Goal: Contribute content: Contribute content

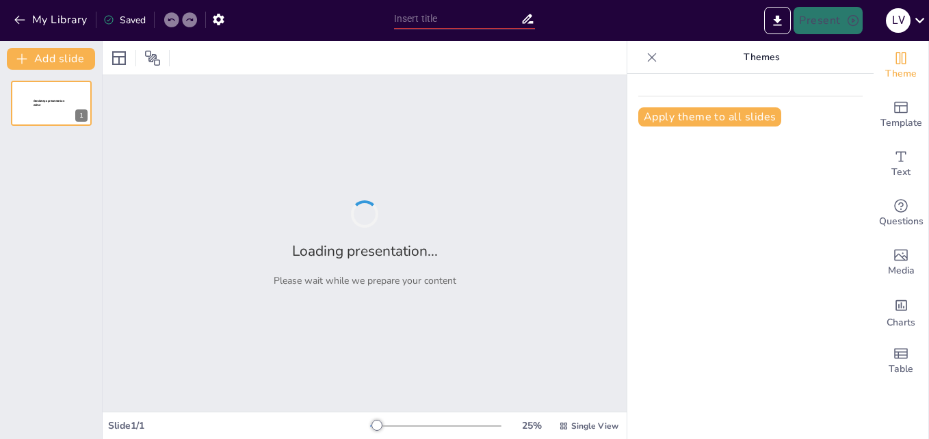
type input "La Historia del Gato en la Cultura Humana"
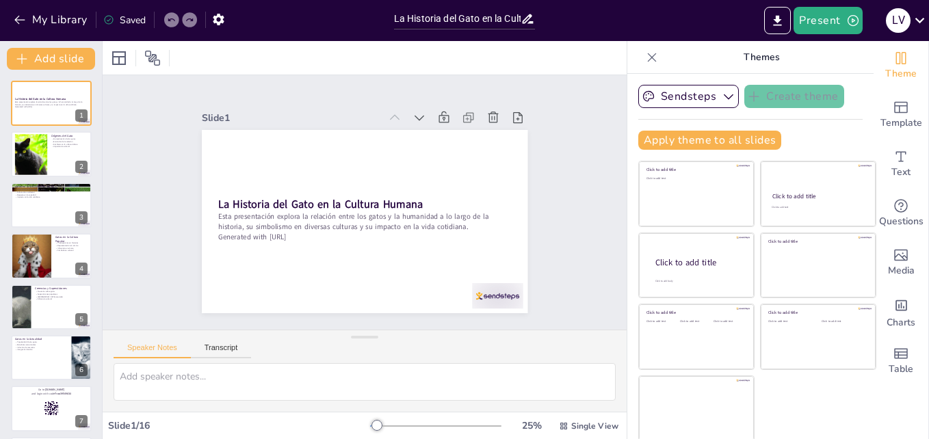
checkbox input "true"
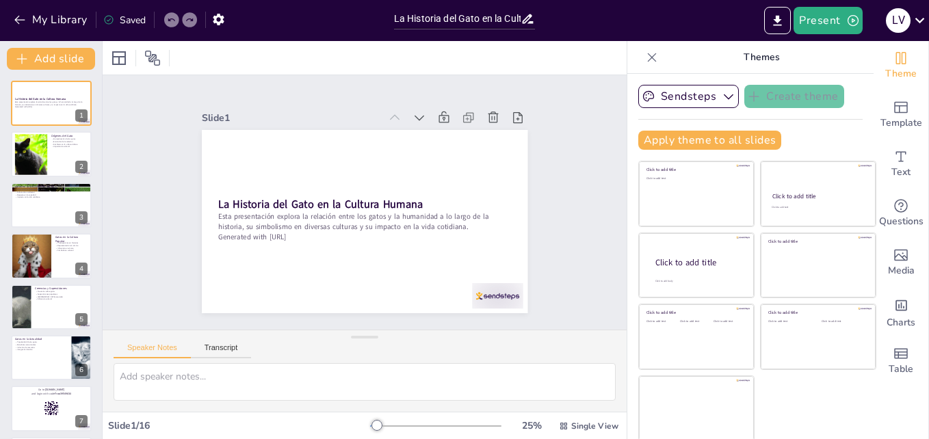
checkbox input "true"
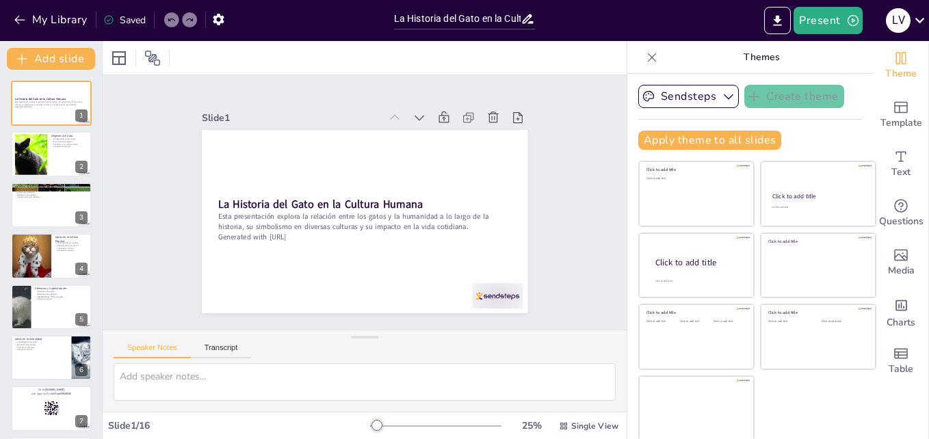
checkbox input "true"
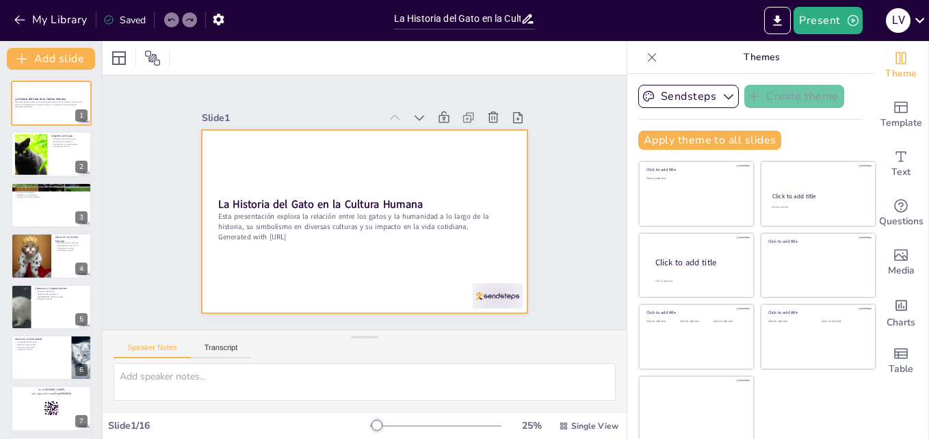
checkbox input "true"
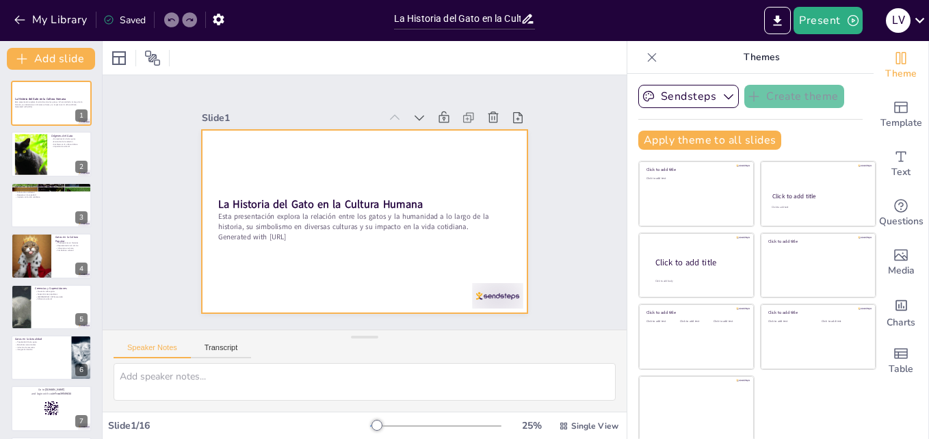
checkbox input "true"
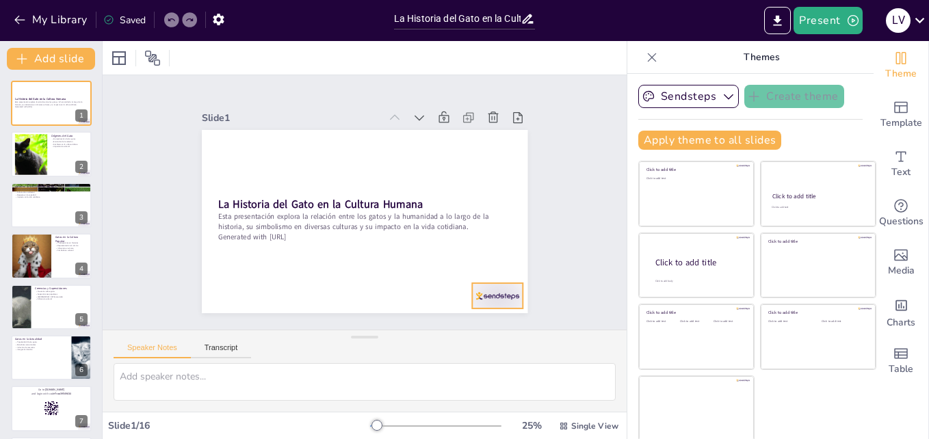
checkbox input "true"
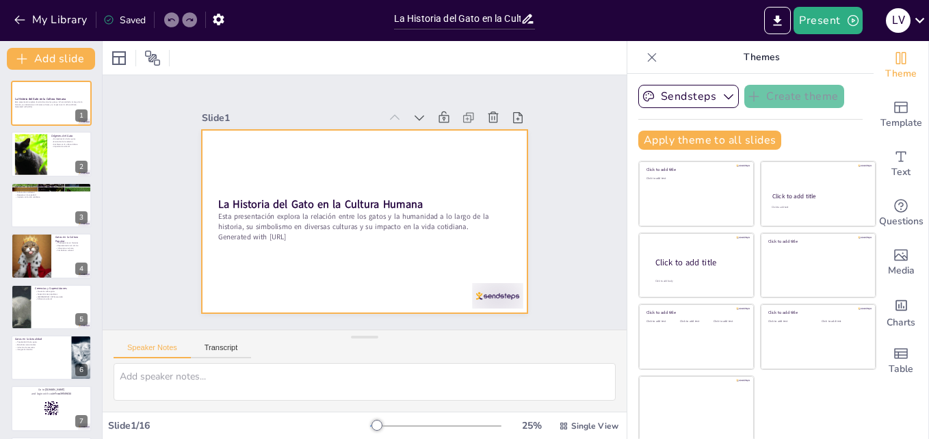
checkbox input "true"
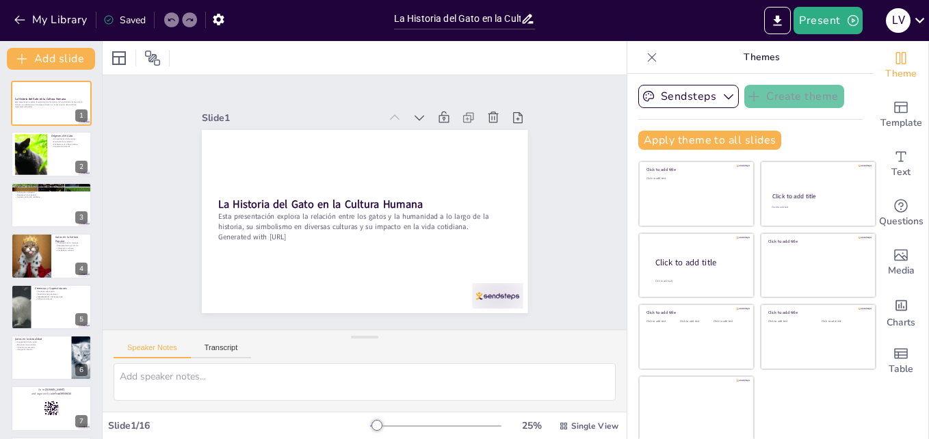
scroll to position [2, 0]
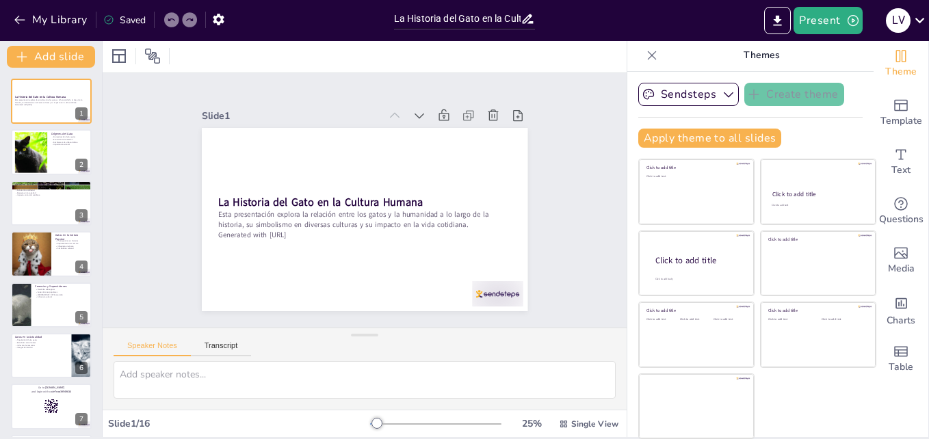
checkbox input "true"
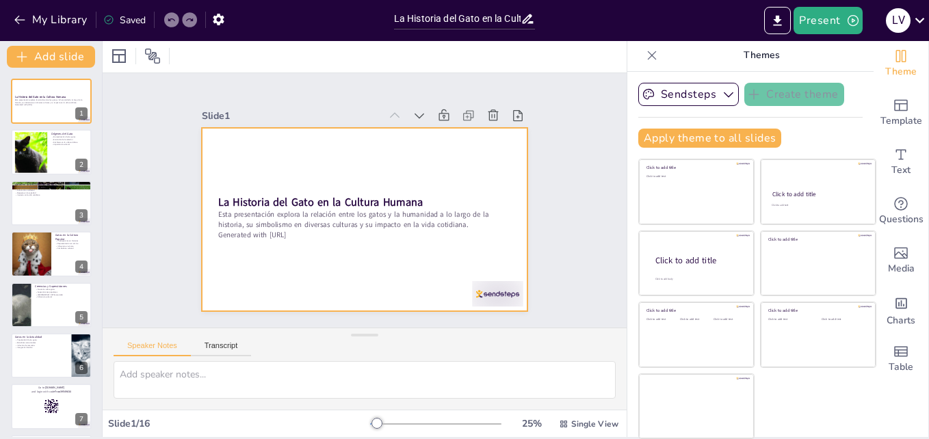
checkbox input "true"
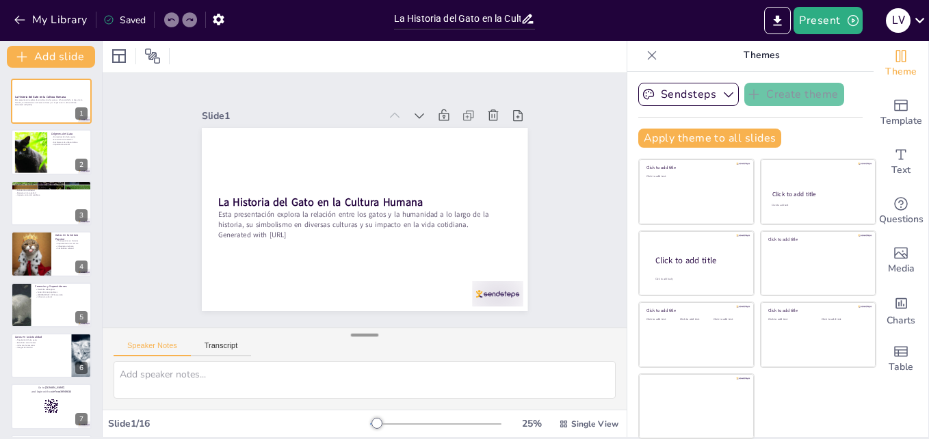
checkbox input "true"
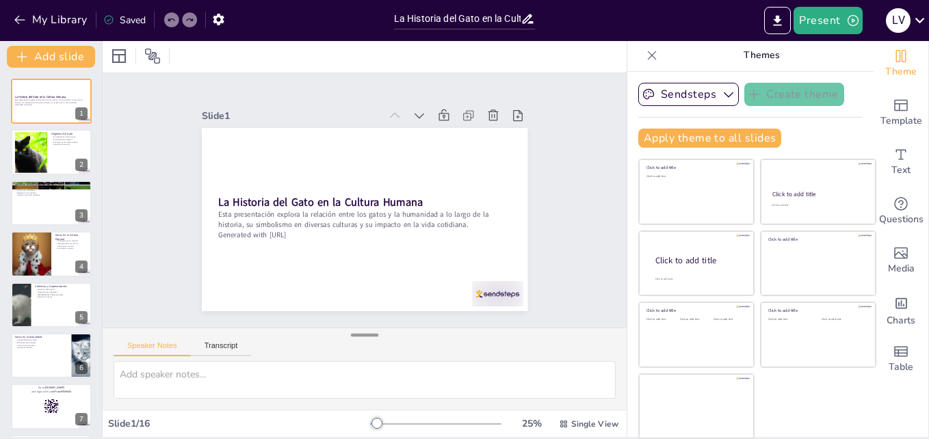
checkbox input "true"
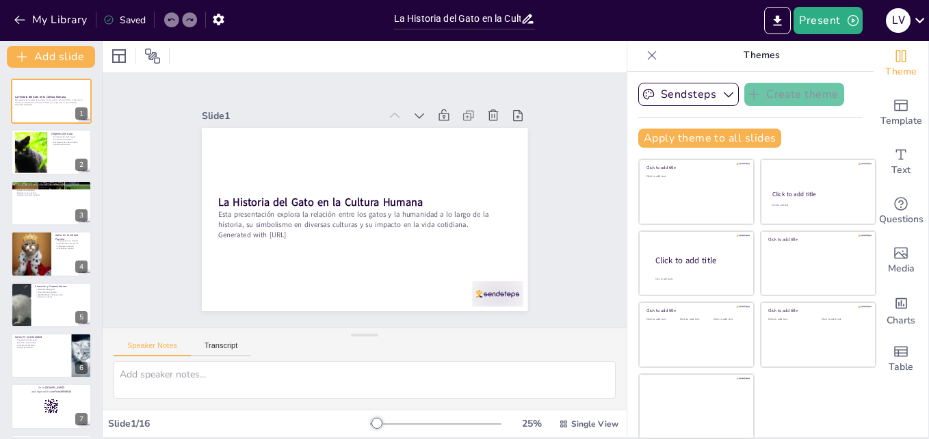
checkbox input "true"
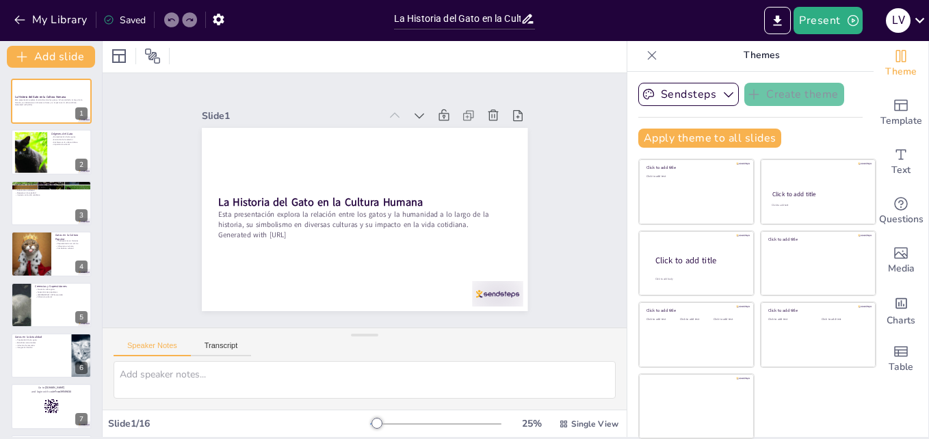
checkbox input "true"
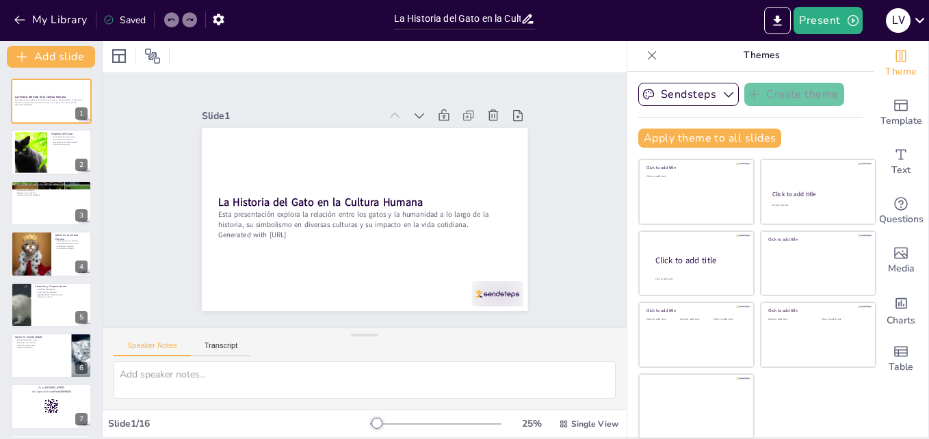
checkbox input "true"
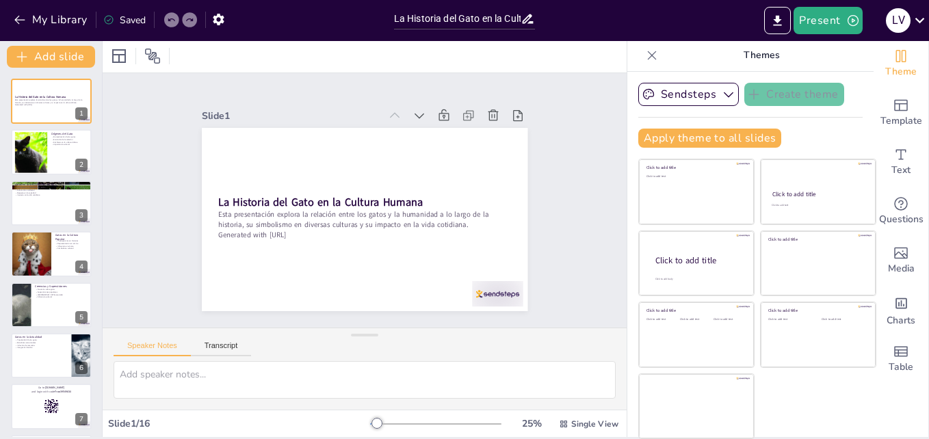
checkbox input "true"
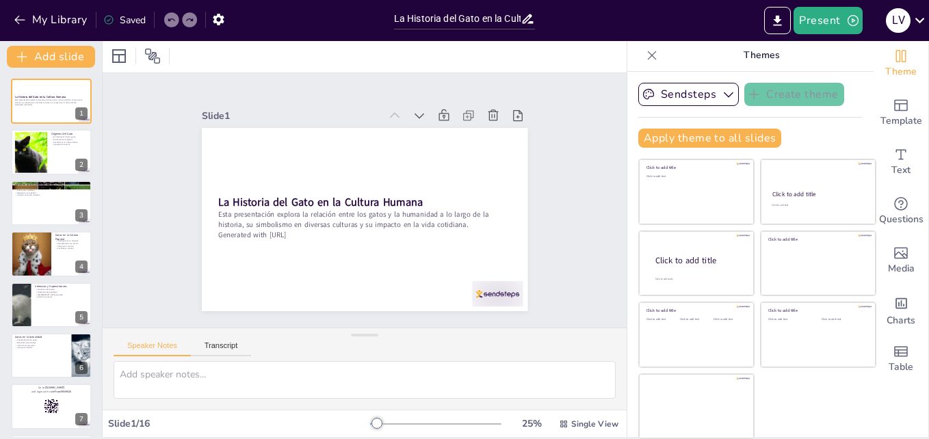
checkbox input "true"
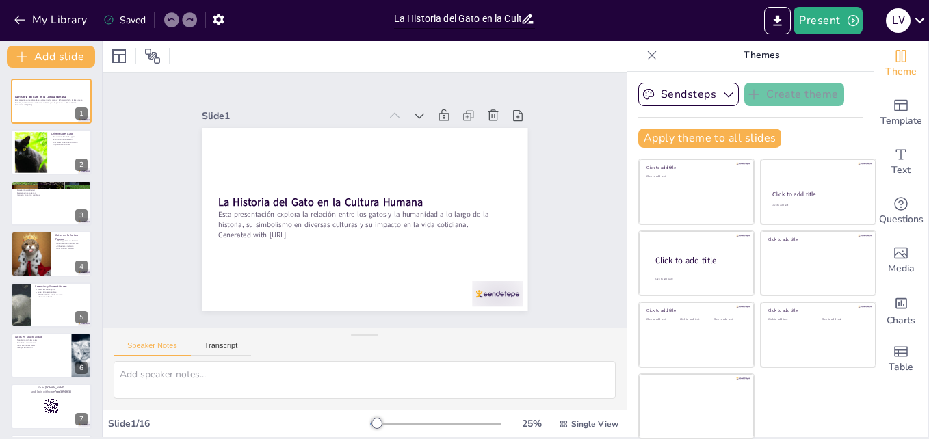
checkbox input "true"
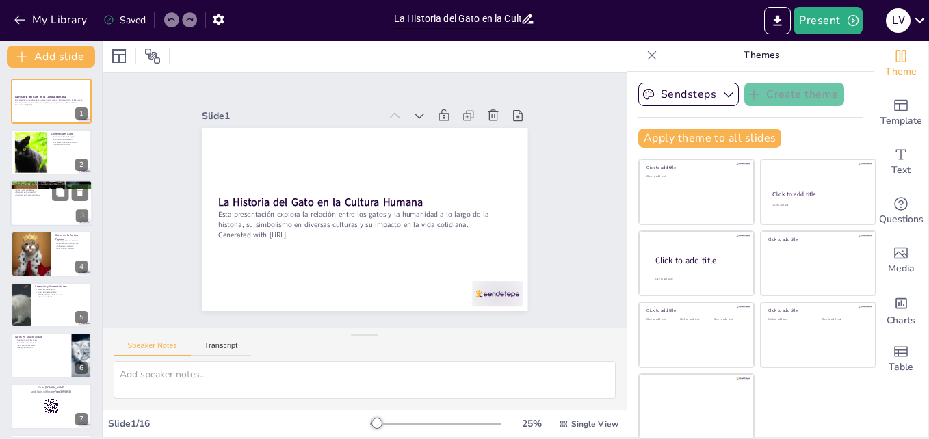
checkbox input "true"
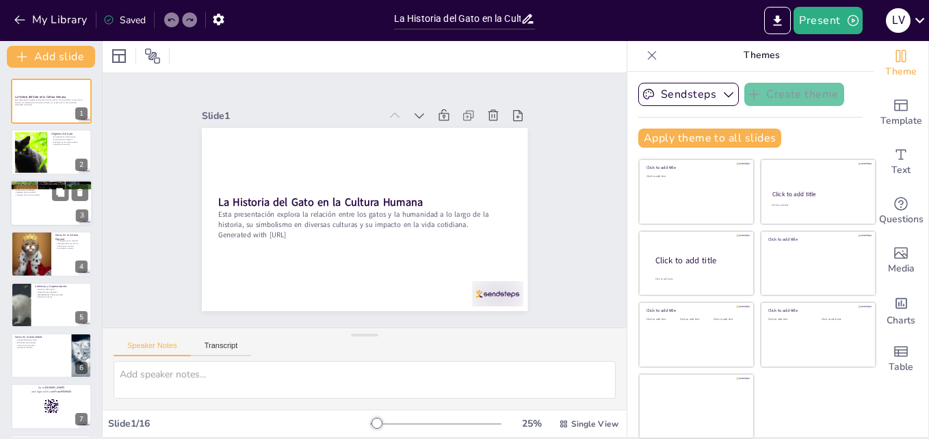
checkbox input "true"
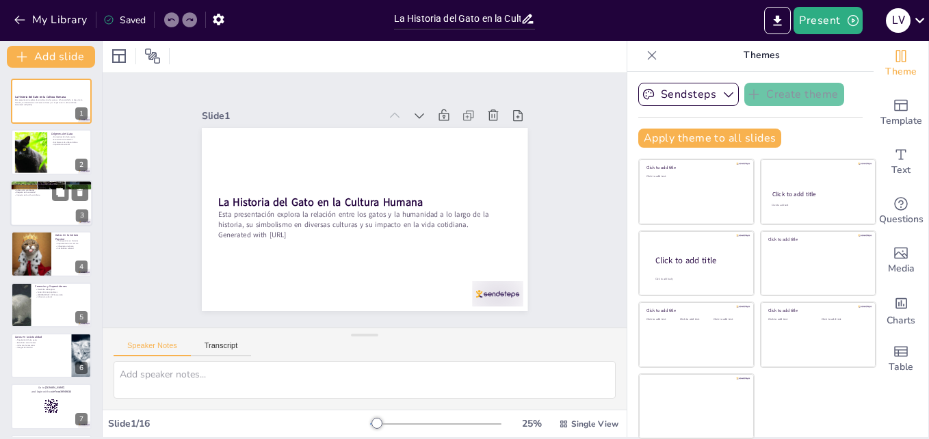
checkbox input "true"
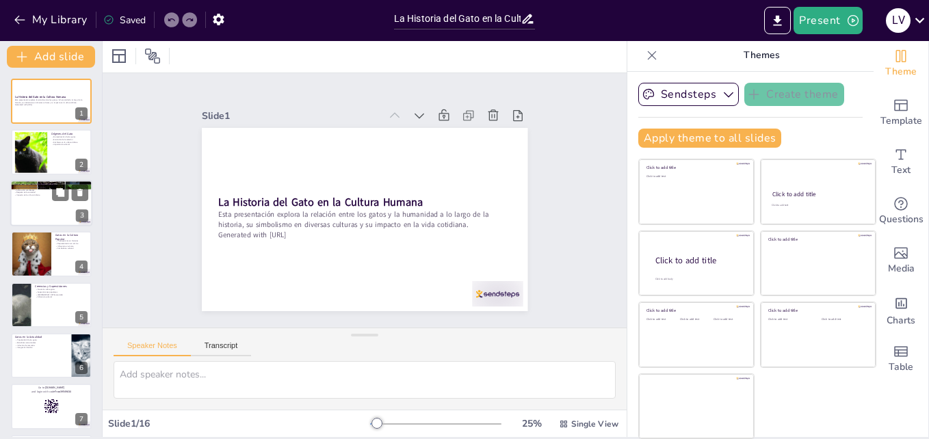
scroll to position [0, 0]
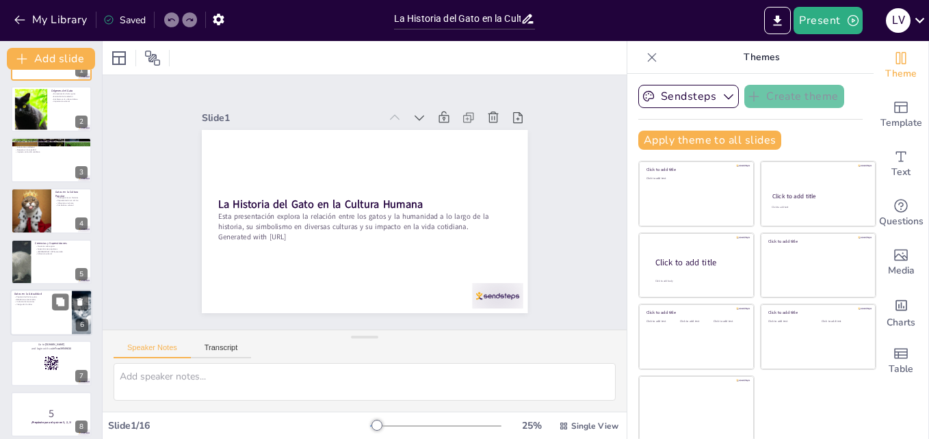
checkbox input "true"
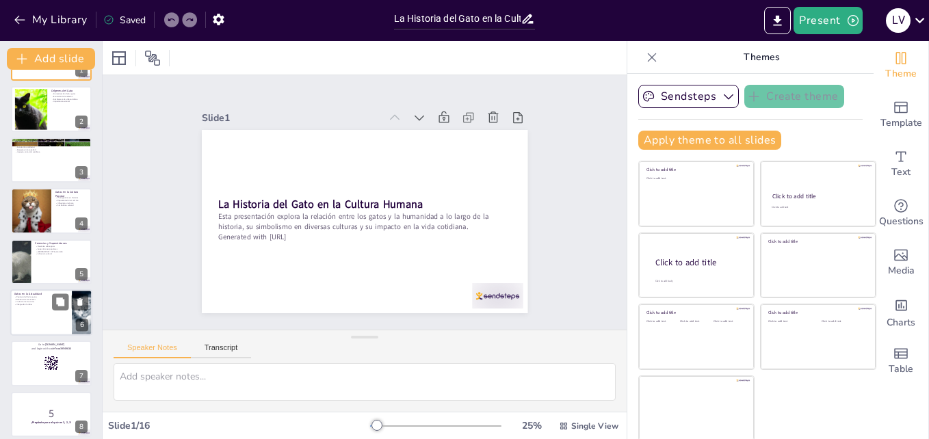
checkbox input "true"
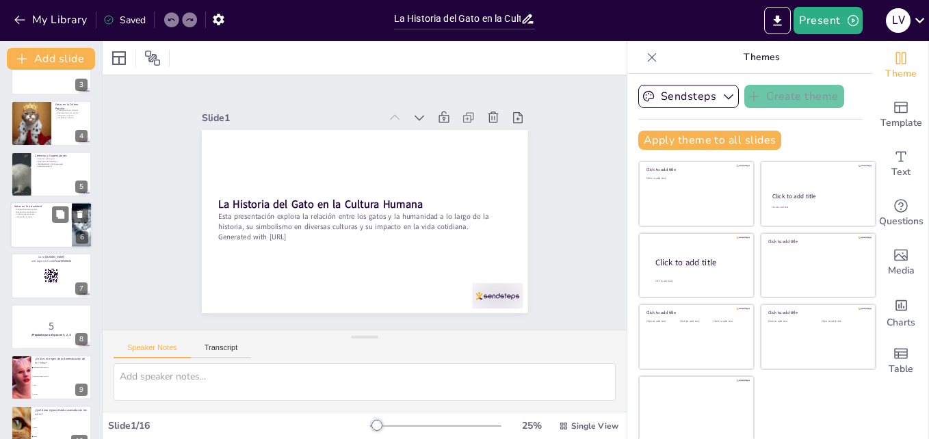
checkbox input "true"
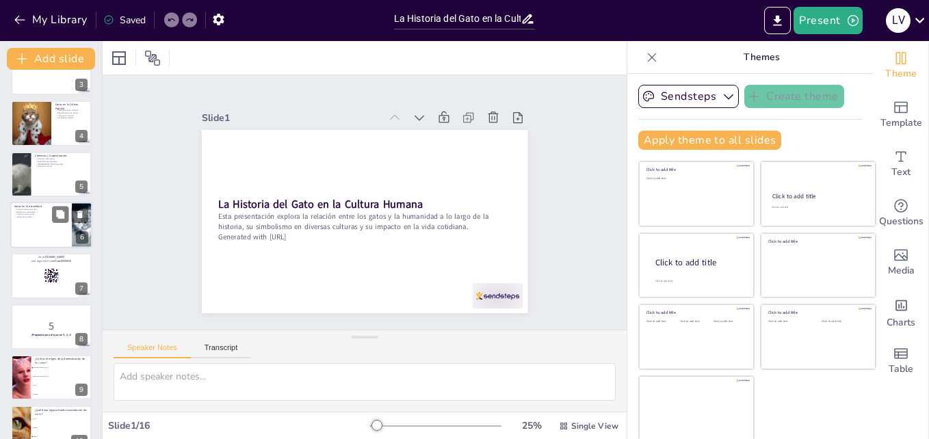
checkbox input "true"
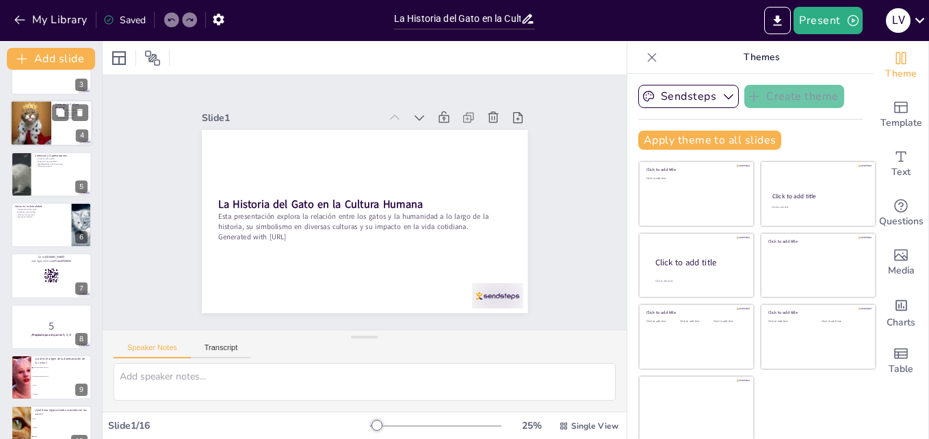
checkbox input "true"
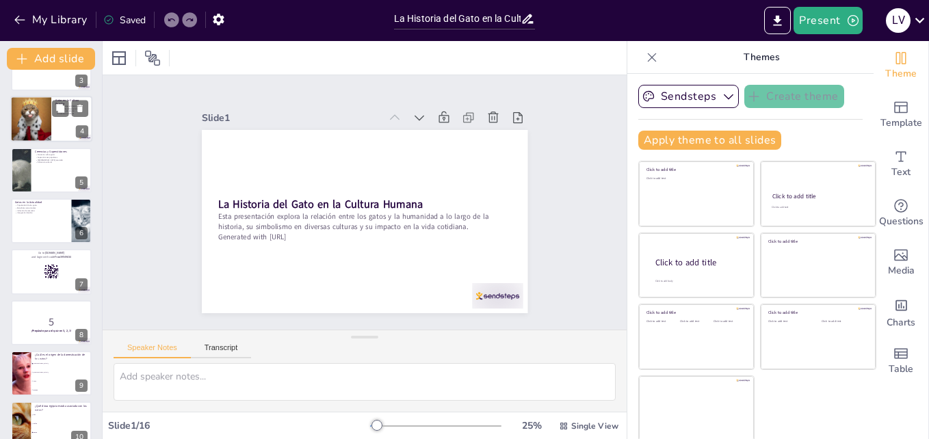
checkbox input "true"
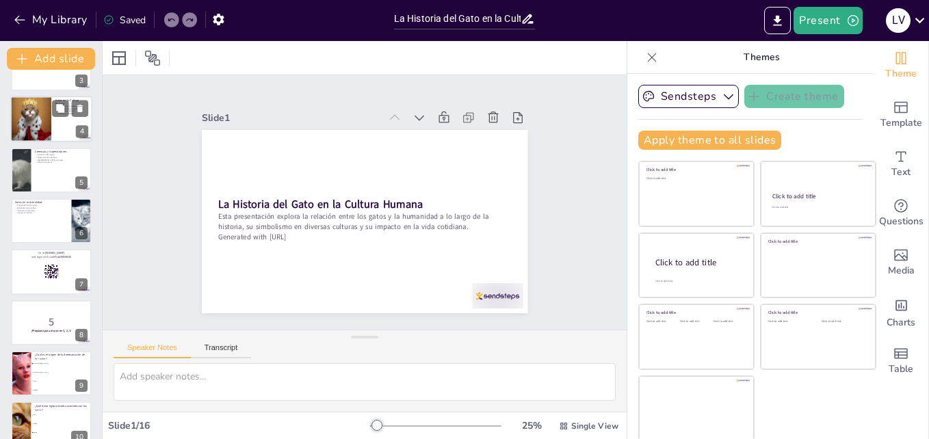
checkbox input "true"
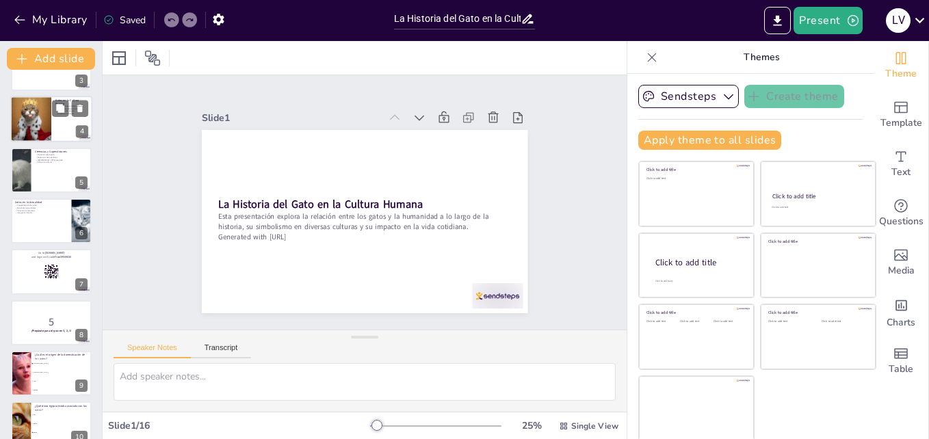
checkbox input "true"
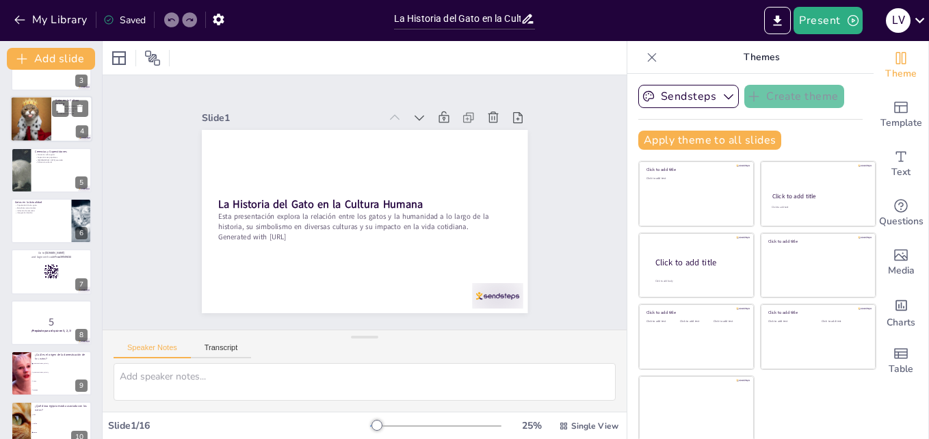
checkbox input "true"
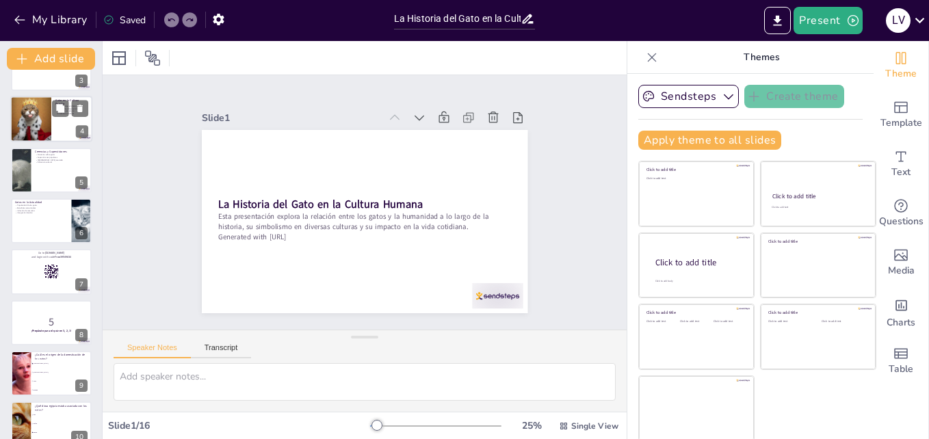
checkbox input "true"
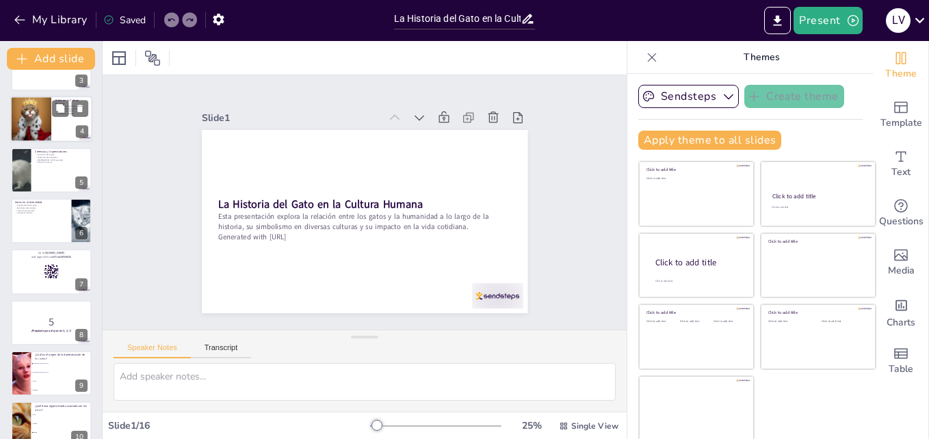
checkbox input "true"
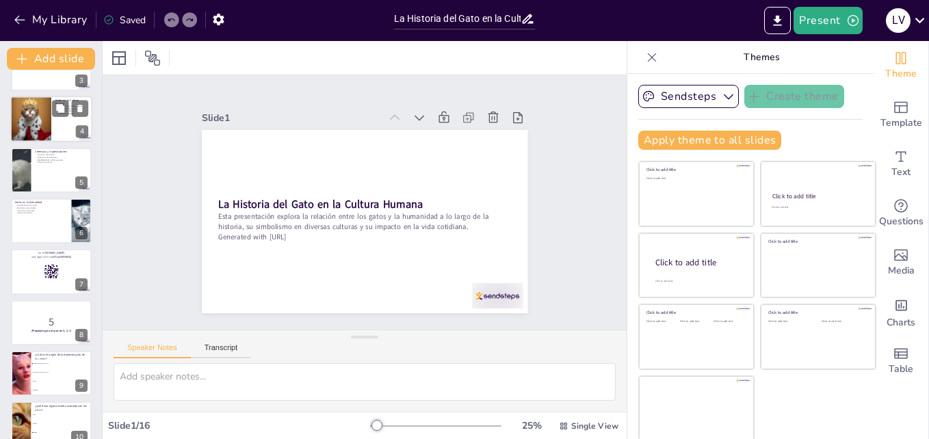
checkbox input "true"
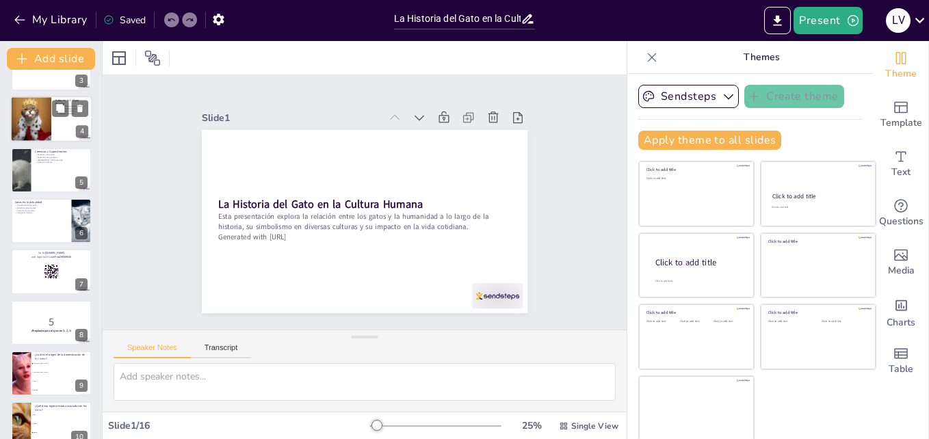
checkbox input "true"
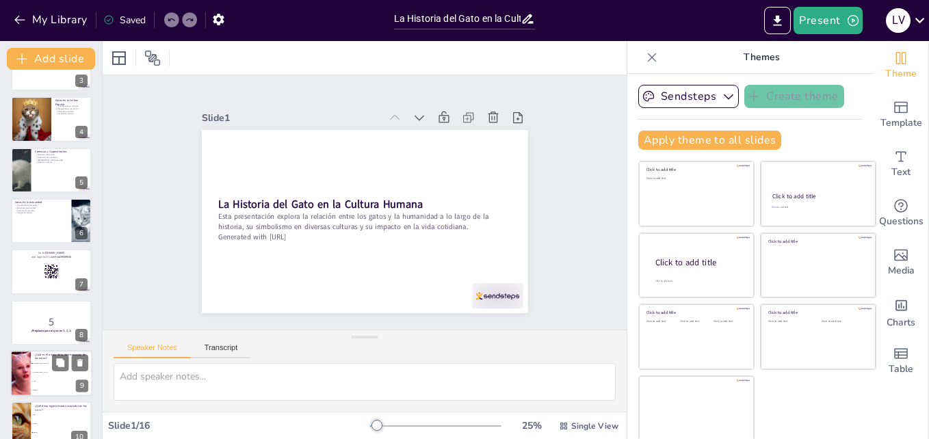
checkbox input "true"
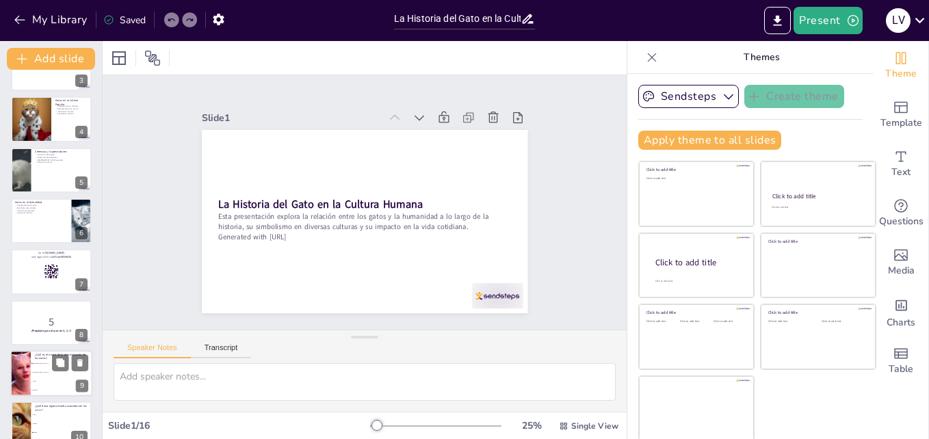
checkbox input "true"
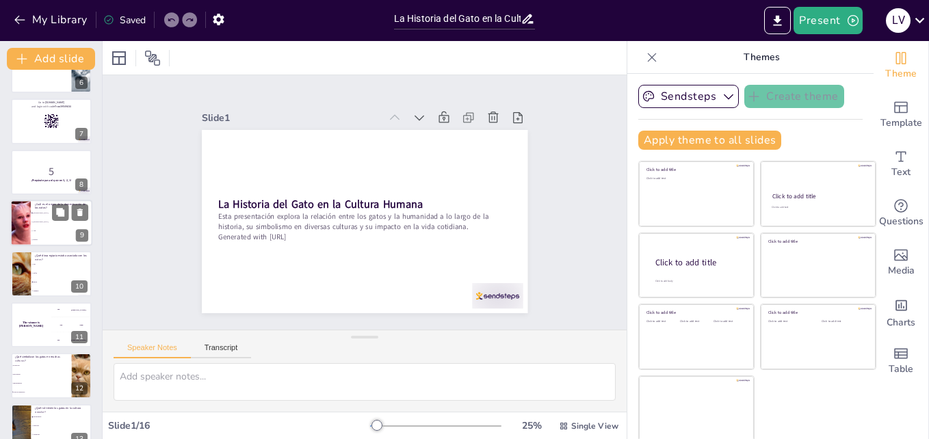
checkbox input "true"
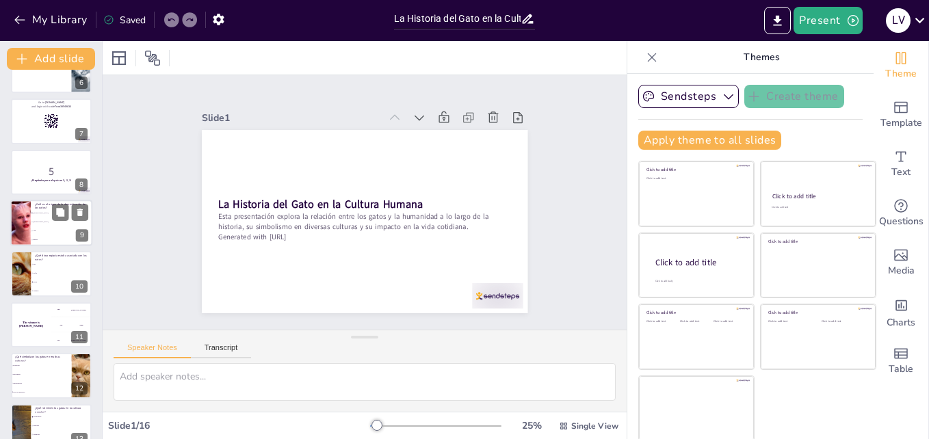
checkbox input "true"
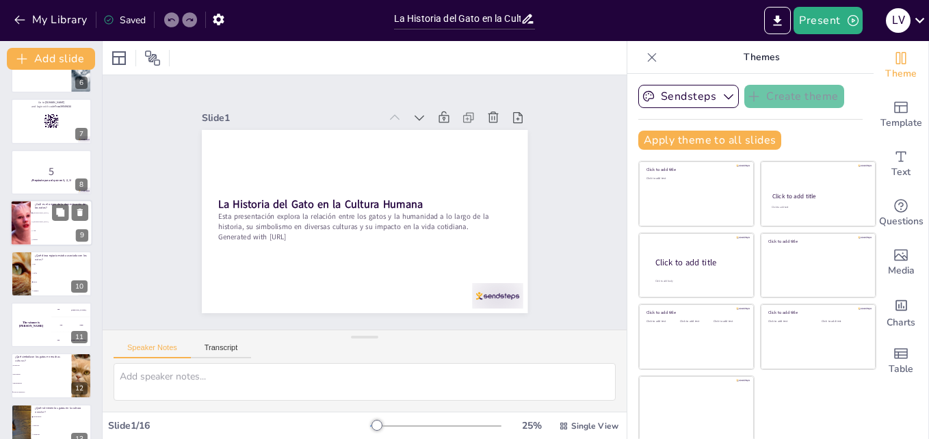
checkbox input "true"
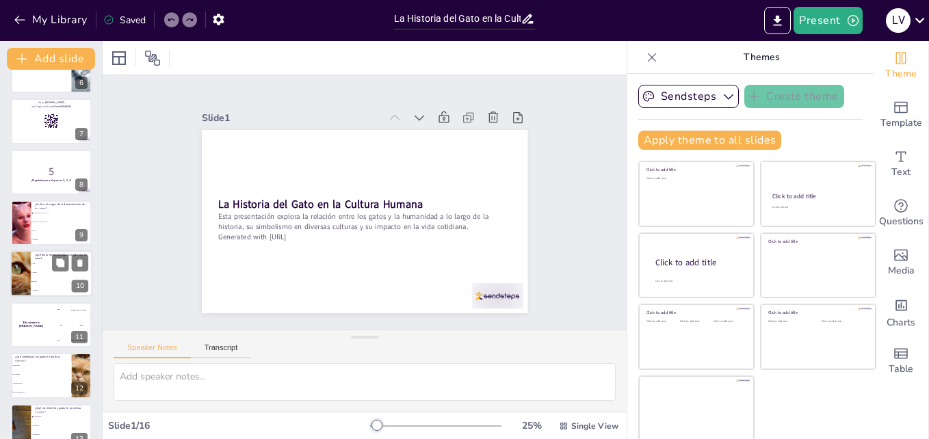
checkbox input "true"
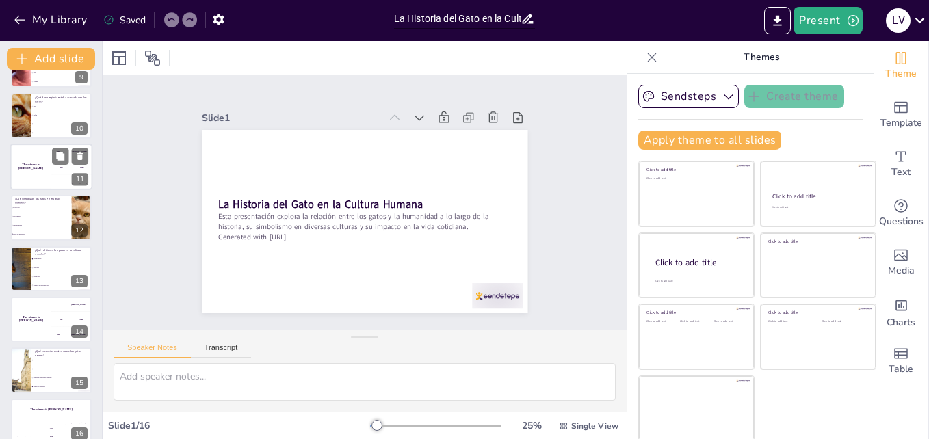
checkbox input "true"
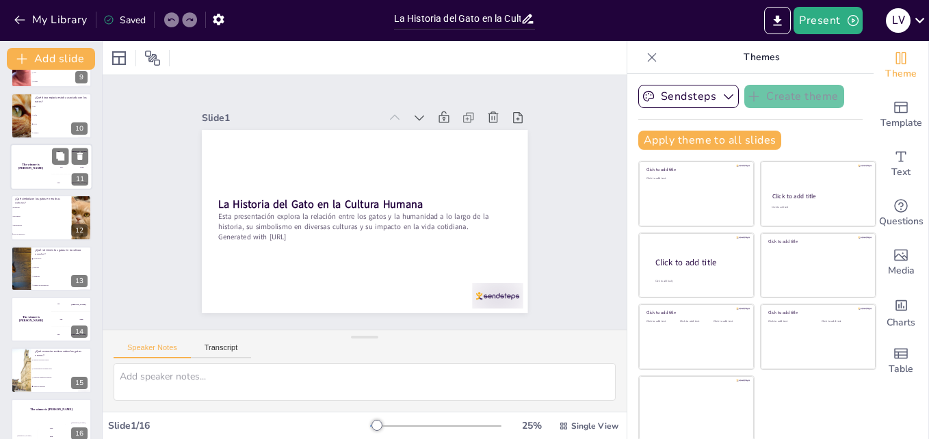
checkbox input "true"
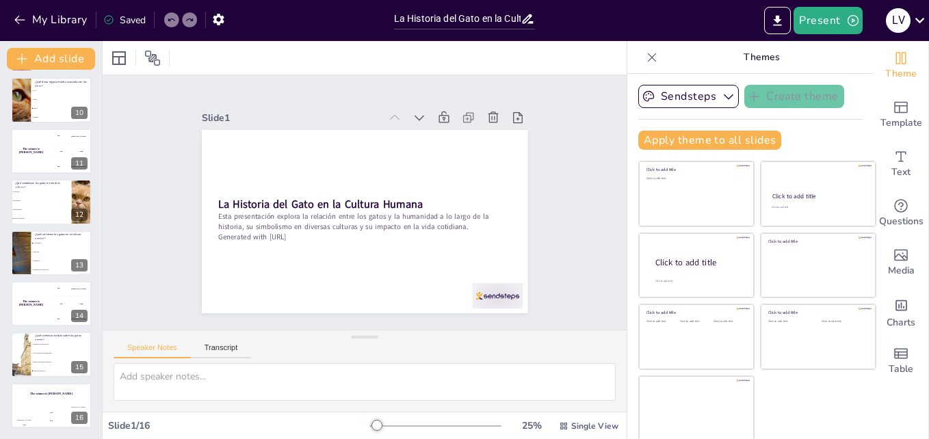
checkbox input "true"
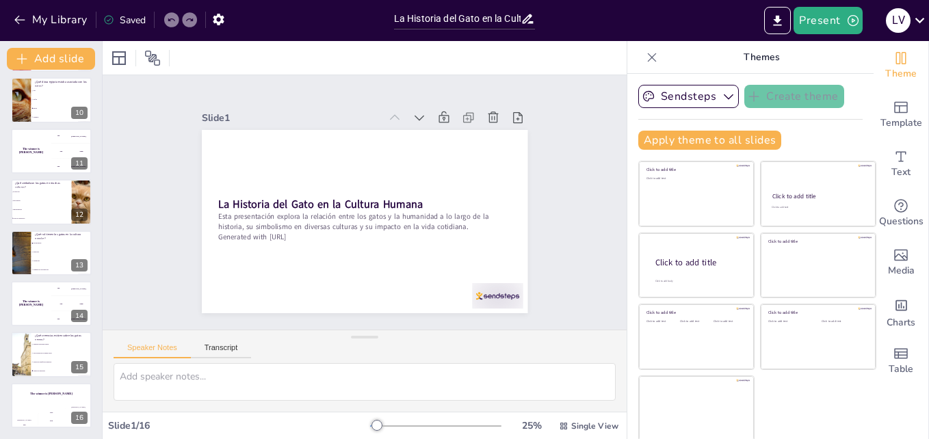
checkbox input "true"
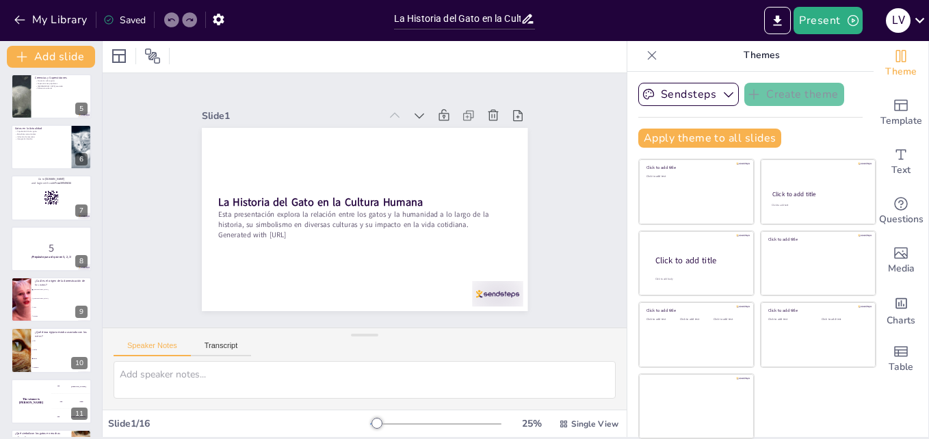
scroll to position [187, 0]
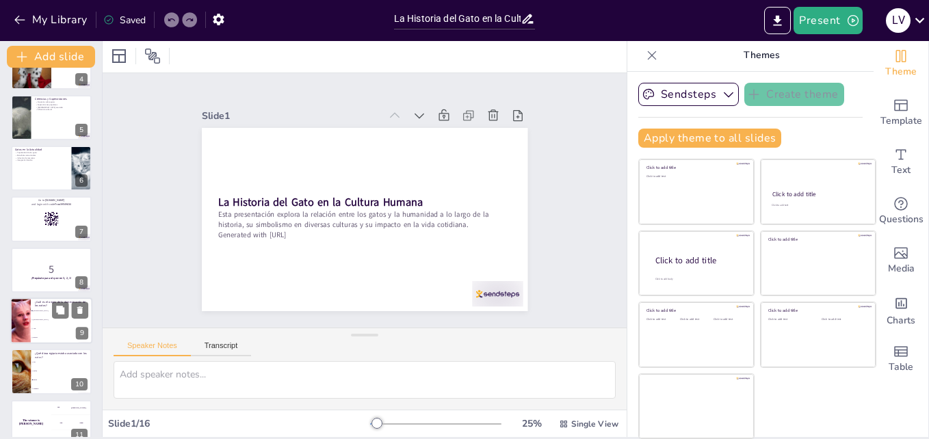
click at [37, 311] on span "Medio Oriente" at bounding box center [62, 311] width 59 height 2
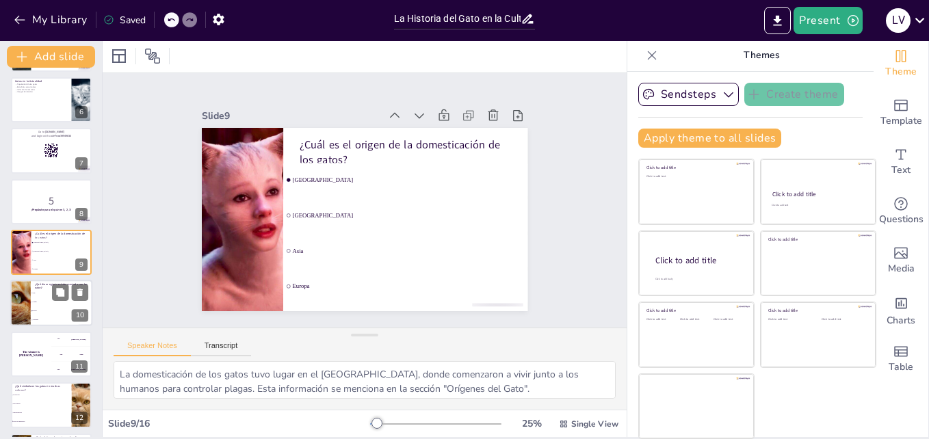
click at [36, 287] on p "¿Qué diosa egipcia estaba asociada con los gatos?" at bounding box center [61, 286] width 53 height 8
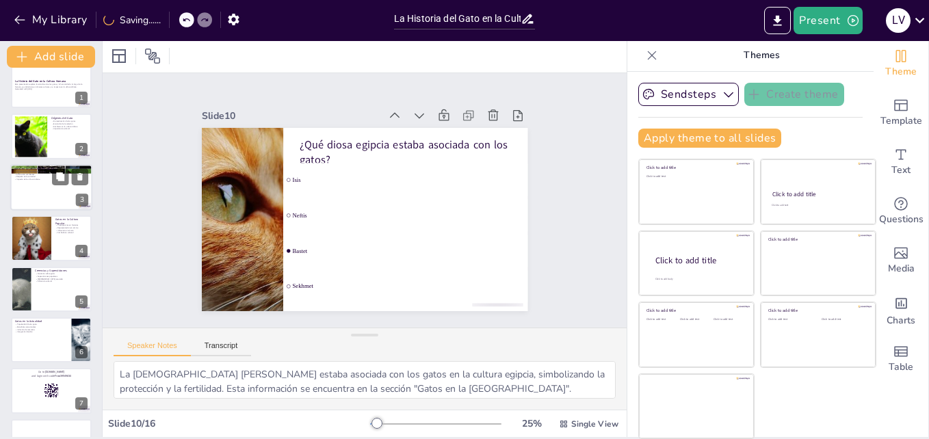
scroll to position [0, 0]
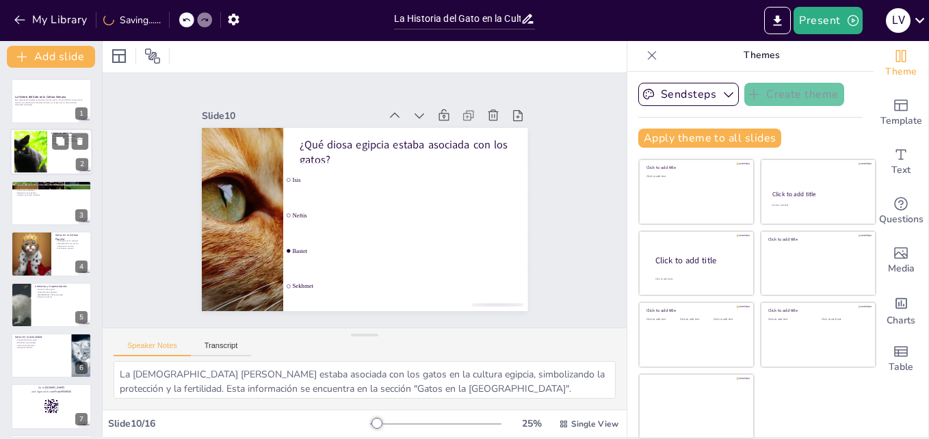
click at [40, 140] on div at bounding box center [30, 152] width 83 height 42
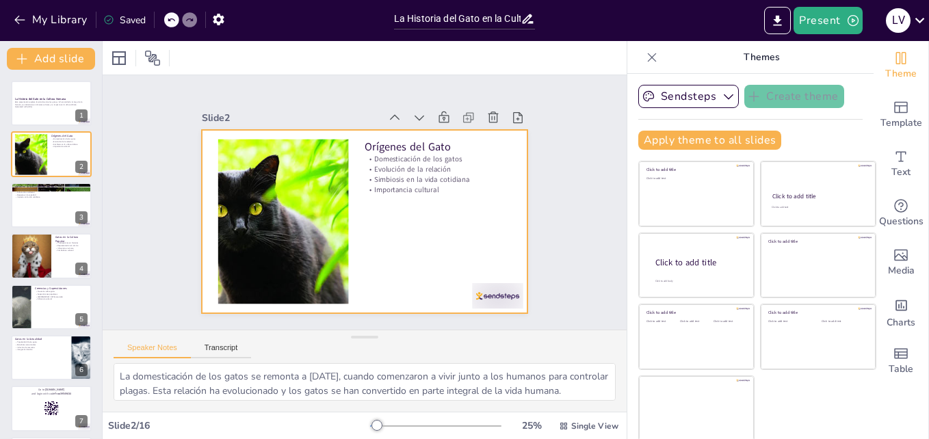
scroll to position [2, 0]
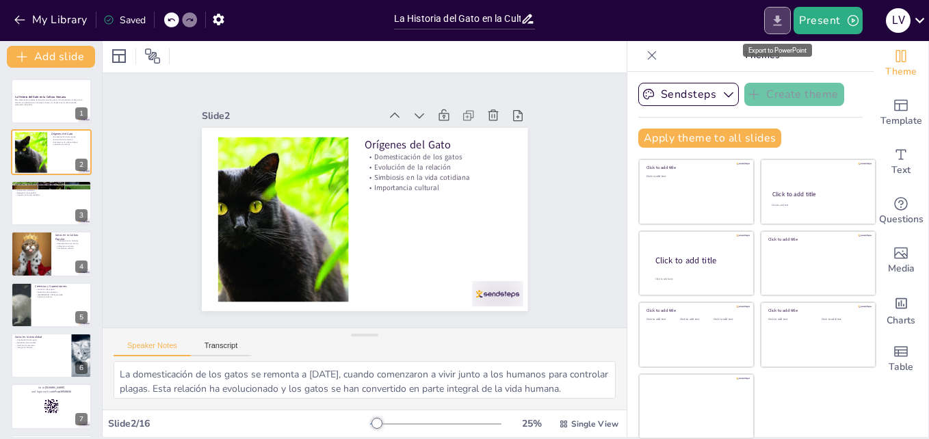
click at [773, 18] on icon "Export to PowerPoint" at bounding box center [777, 21] width 14 height 14
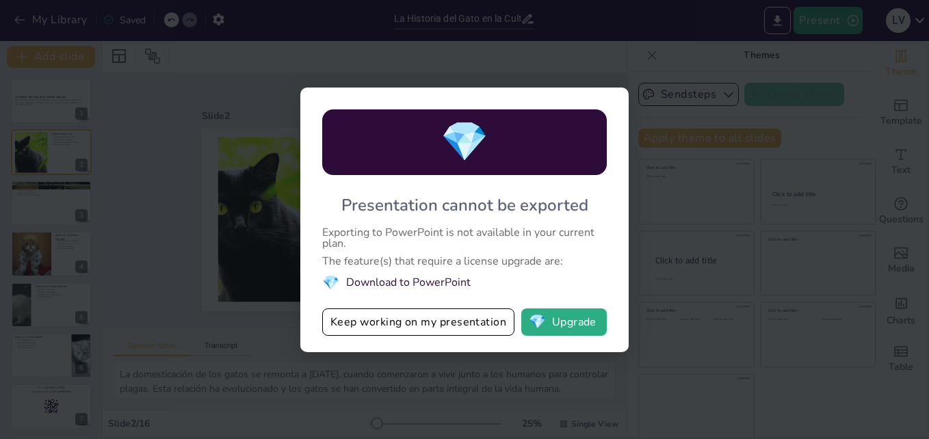
click at [727, 146] on div "💎 Presentation cannot be exported Exporting to PowerPoint is not available in y…" at bounding box center [464, 219] width 929 height 439
click at [258, 239] on div "💎 Presentation cannot be exported Exporting to PowerPoint is not available in y…" at bounding box center [464, 219] width 929 height 439
click at [452, 328] on button "Keep working on my presentation" at bounding box center [418, 321] width 192 height 27
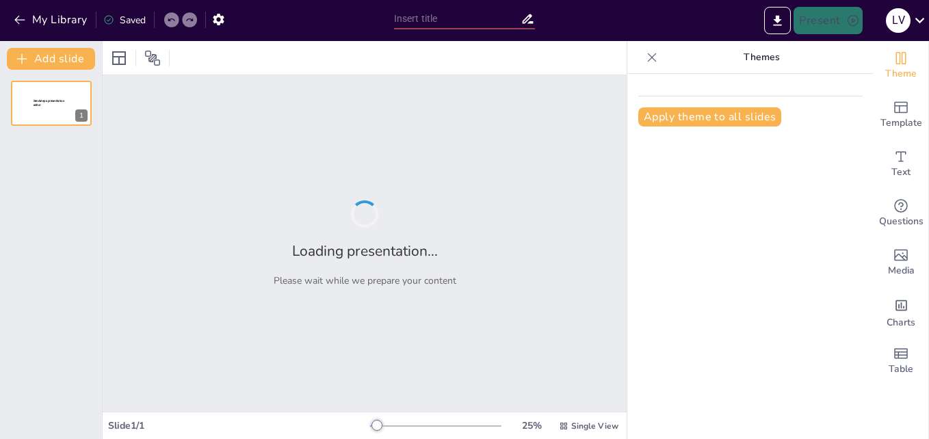
type input "From Ancient Worship to Modern Companionship: The Journey of Cats in Human Soci…"
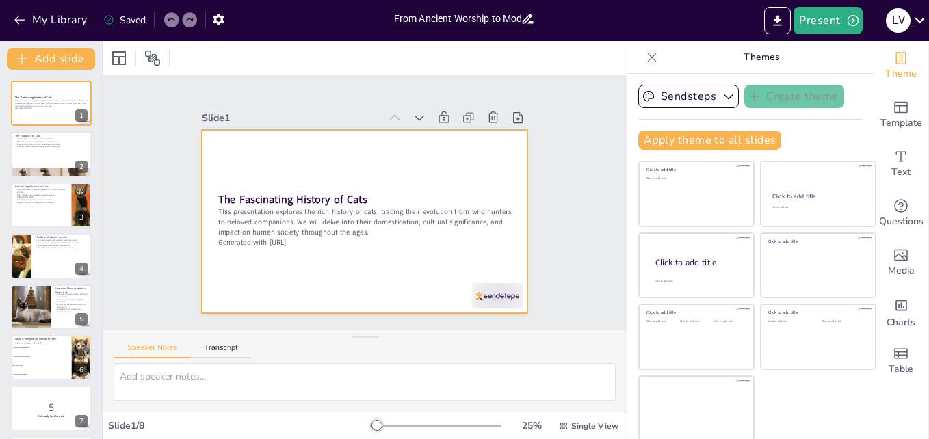
checkbox input "true"
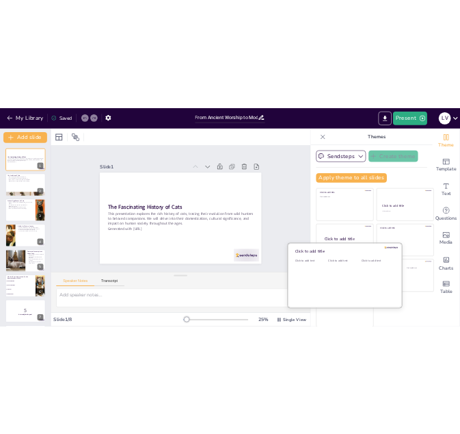
scroll to position [2, 0]
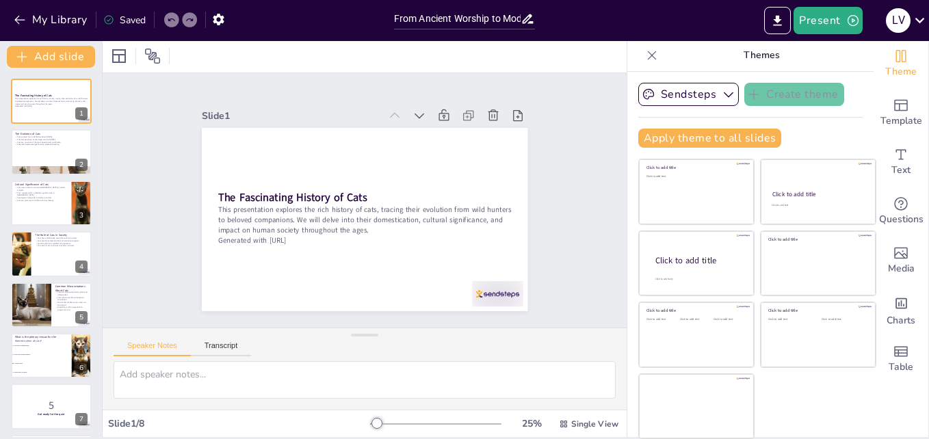
checkbox input "true"
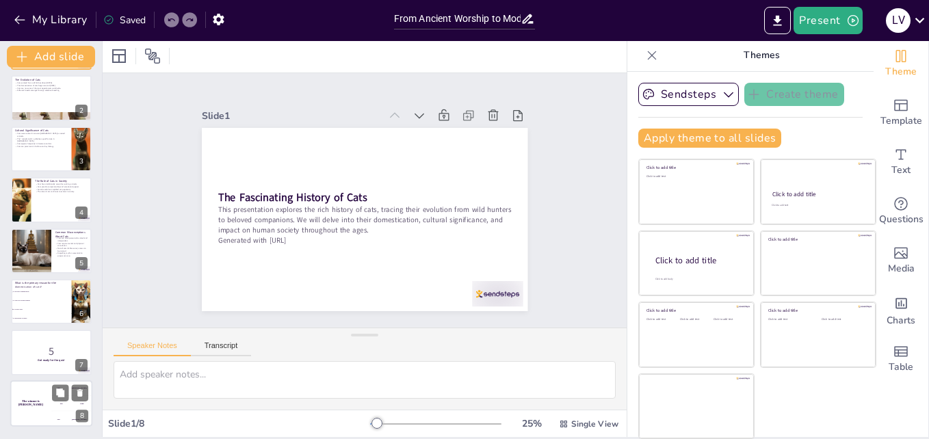
click at [25, 407] on div "The winner is [PERSON_NAME]" at bounding box center [30, 403] width 41 height 47
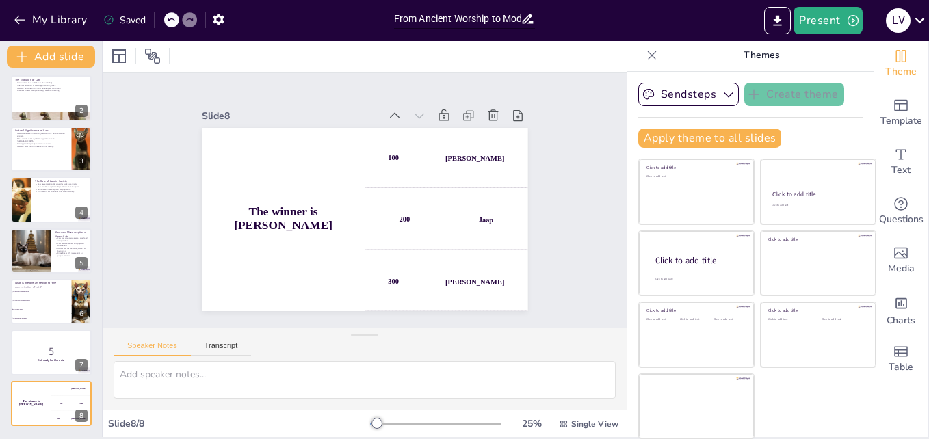
click at [8, 313] on div "The Fascinating History of Cats This presentation explores the rich history of …" at bounding box center [51, 225] width 102 height 401
checkbox input "true"
click at [33, 313] on li "To control pests" at bounding box center [41, 309] width 62 height 9
type textarea "The correct answer is "To control pests," as discussed in the slide titled "The…"
checkbox input "true"
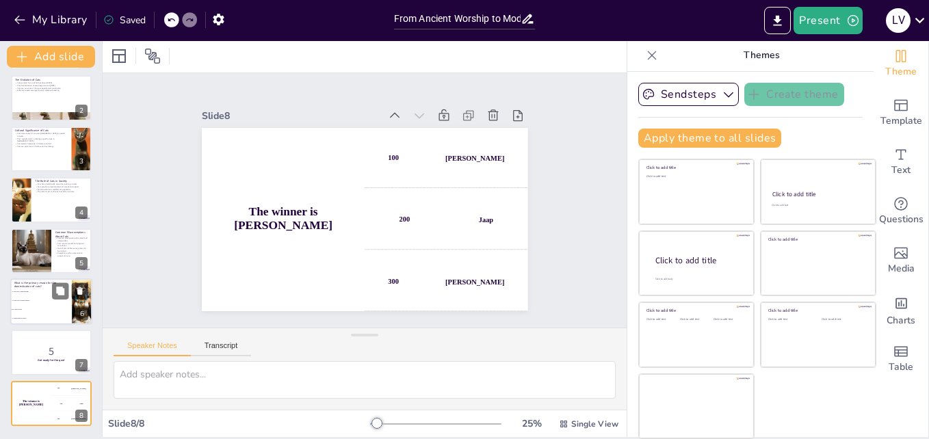
checkbox input "true"
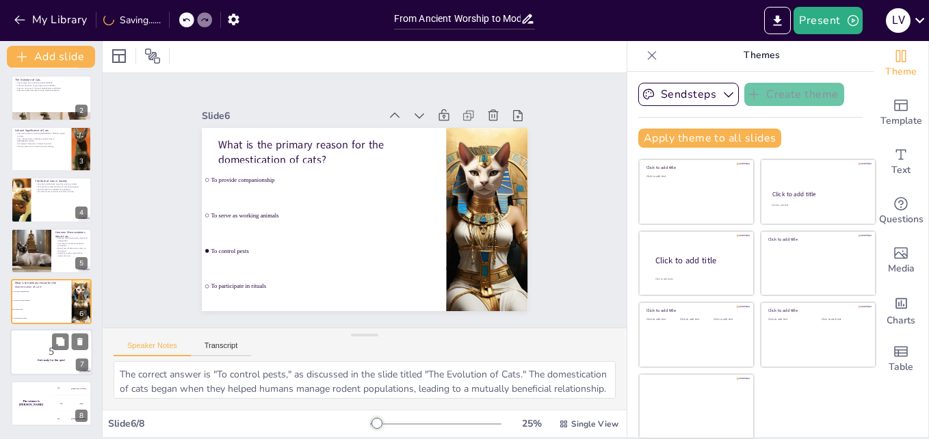
checkbox input "true"
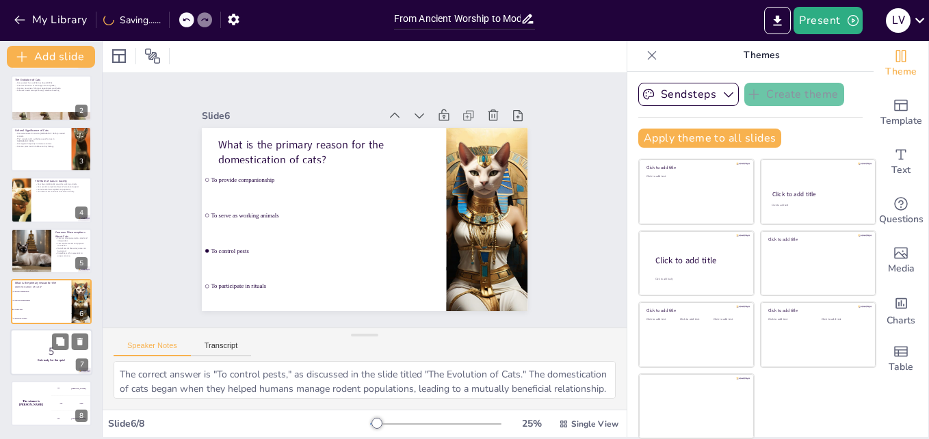
checkbox input "true"
click at [29, 355] on p "5" at bounding box center [51, 351] width 74 height 15
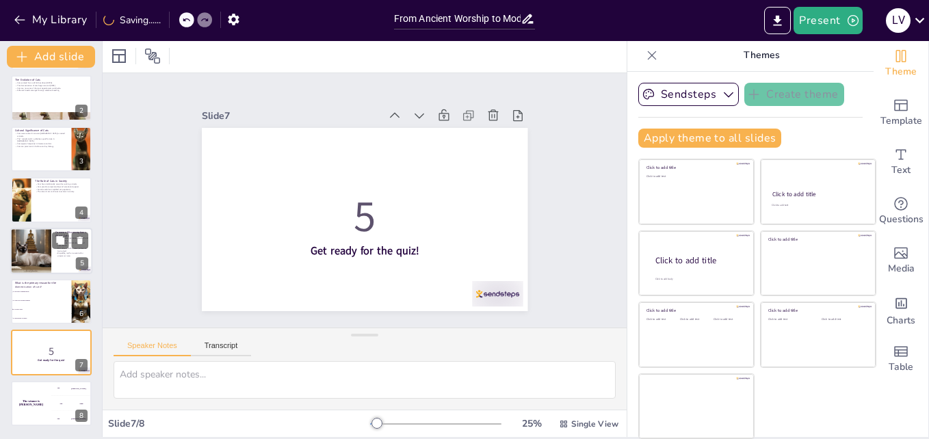
checkbox input "true"
click at [31, 239] on div at bounding box center [31, 251] width 83 height 47
type textarea "The perception of cats as aloof creatures can hinder the bond between them and …"
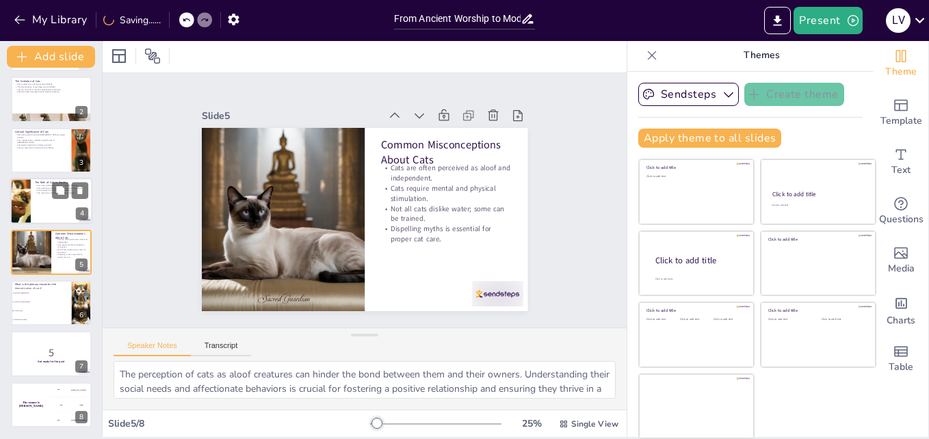
checkbox input "true"
click at [23, 190] on div at bounding box center [20, 201] width 69 height 47
type textarea "The historical role of cats as working animals emphasizes their utility in cont…"
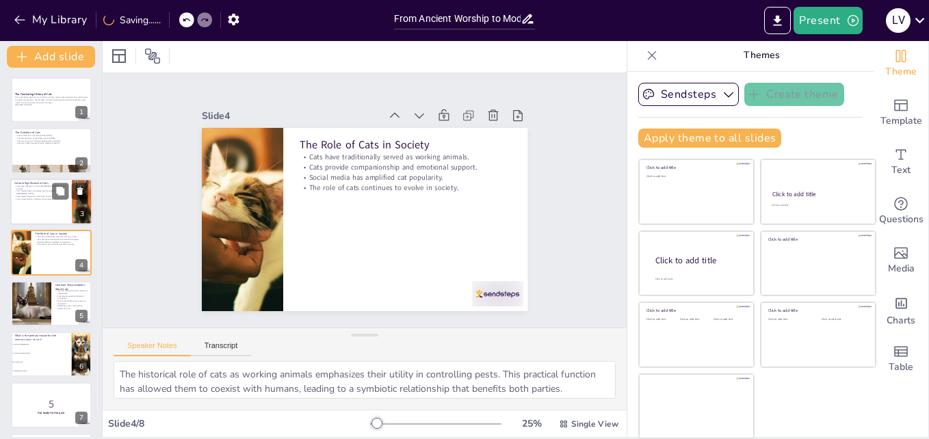
scroll to position [0, 0]
checkbox input "true"
click at [33, 187] on p "Cats were revered in ancient [GEOGRAPHIC_DATA] as sacred animals." at bounding box center [40, 188] width 53 height 5
type textarea "The reverence for cats in ancient [GEOGRAPHIC_DATA] showcases the deep respect …"
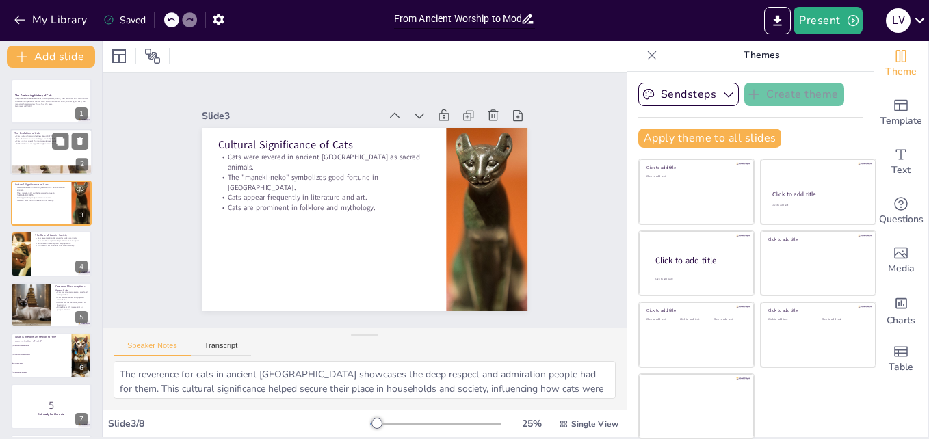
checkbox input "true"
click at [31, 142] on div "Cats evolved from wild felines about [DATE]. The domestication of cats began ar…" at bounding box center [51, 140] width 74 height 10
type textarea "The evolution of cats showcases their adaptability and resilience. Understandin…"
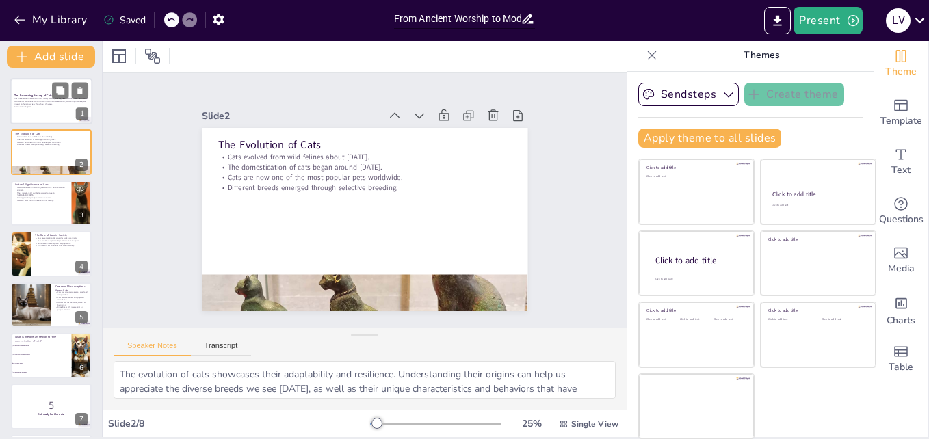
checkbox input "true"
click at [38, 94] on strong "The Fascinating History of Cats" at bounding box center [33, 95] width 38 height 3
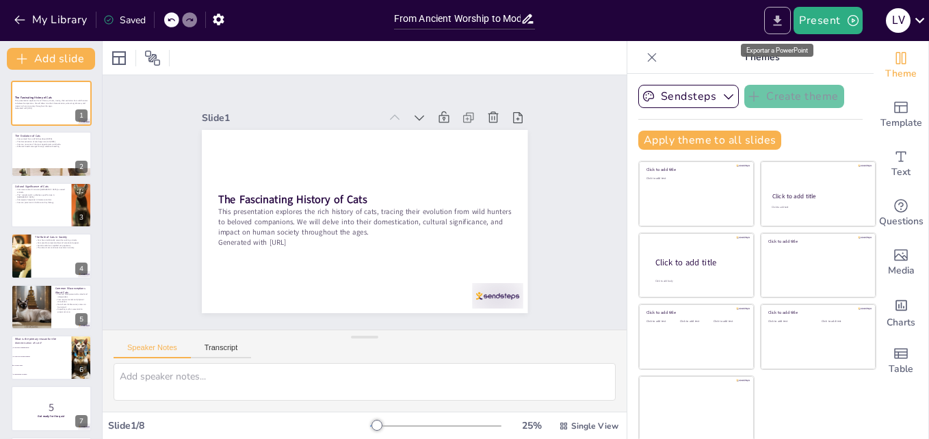
click at [767, 31] on button "Export to PowerPoint" at bounding box center [777, 20] width 27 height 27
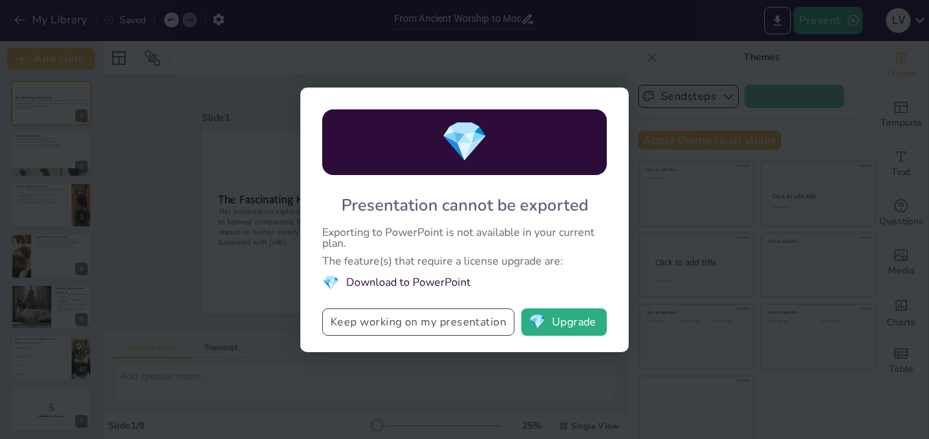
click at [414, 324] on button "Keep working on my presentation" at bounding box center [418, 321] width 192 height 27
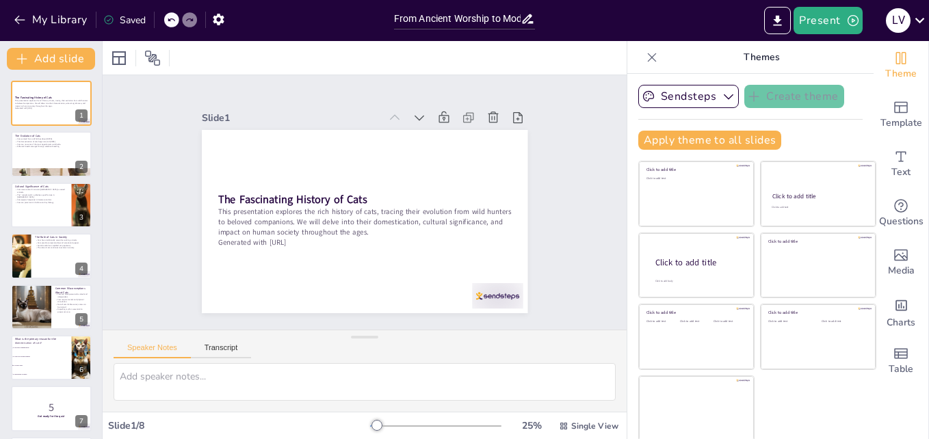
checkbox input "true"
click at [850, 30] on button "Present" at bounding box center [827, 20] width 68 height 27
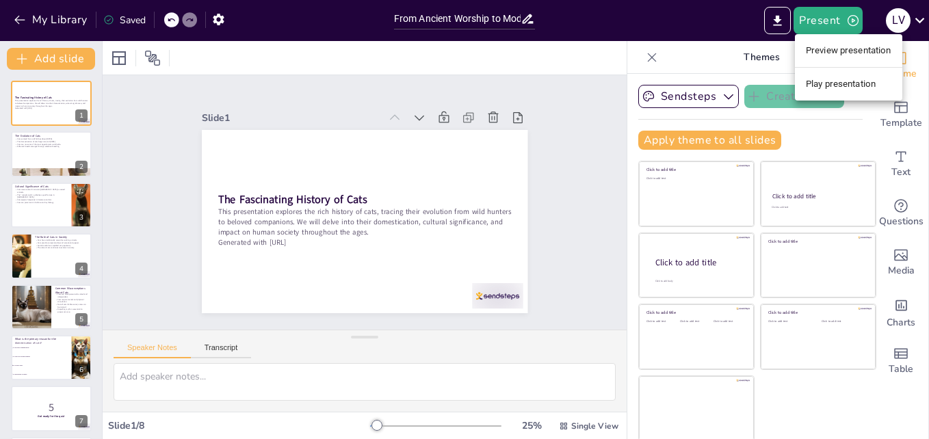
drag, startPoint x: 849, startPoint y: 36, endPoint x: 847, endPoint y: 43, distance: 7.6
click at [847, 39] on ul "Preview presentation Play presentation" at bounding box center [848, 67] width 107 height 66
click at [847, 49] on li "Vista previa de la presentación" at bounding box center [868, 51] width 146 height 22
